Goal: Task Accomplishment & Management: Manage account settings

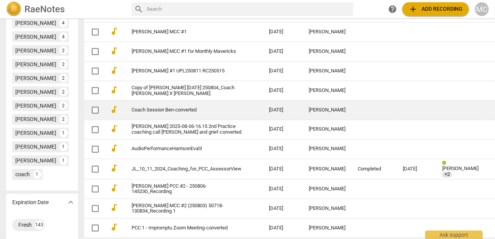
scroll to position [415, 0]
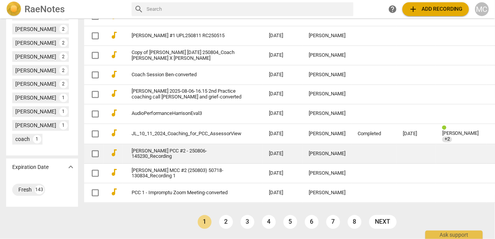
click at [187, 149] on link "[PERSON_NAME] PCC #2 - 250806-145230_Recording" at bounding box center [187, 154] width 110 height 11
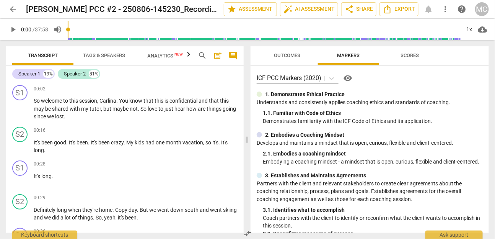
click at [16, 5] on span "arrow_back" at bounding box center [12, 9] width 9 height 9
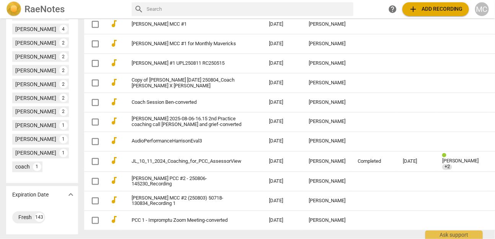
scroll to position [415, 0]
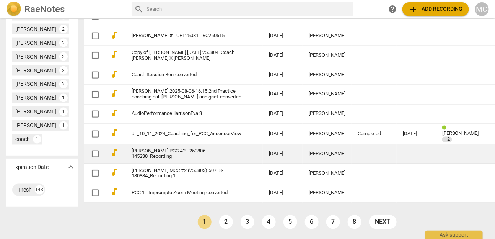
click at [169, 150] on link "[PERSON_NAME] PCC #2 - 250806-145230_Recording" at bounding box center [187, 154] width 110 height 11
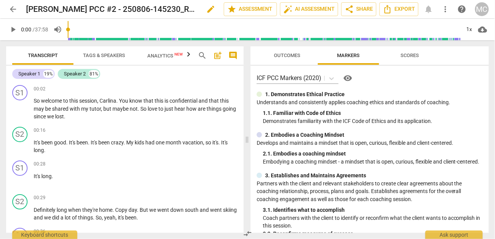
click at [204, 11] on span "edit" at bounding box center [211, 9] width 14 height 9
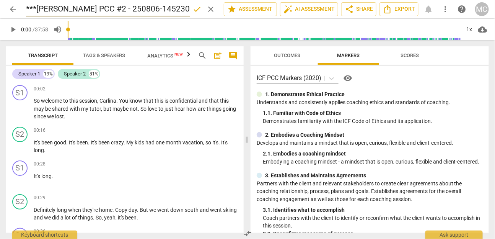
type input "***[PERSON_NAME] PCC #2 - 250806-145230_Recording"
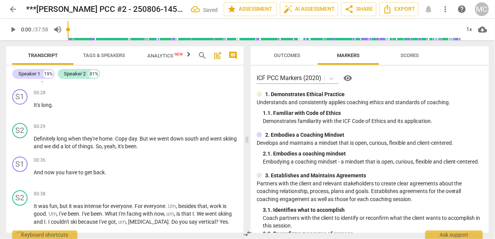
scroll to position [77, 0]
